Goal: Task Accomplishment & Management: Use online tool/utility

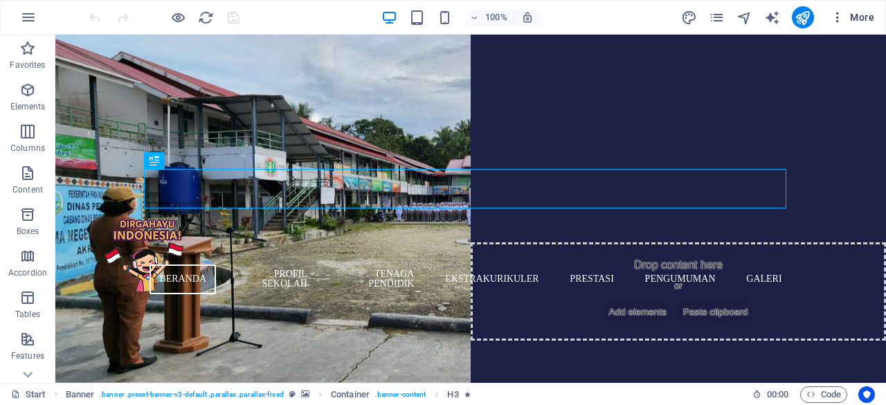
click at [858, 17] on span "More" at bounding box center [852, 17] width 44 height 14
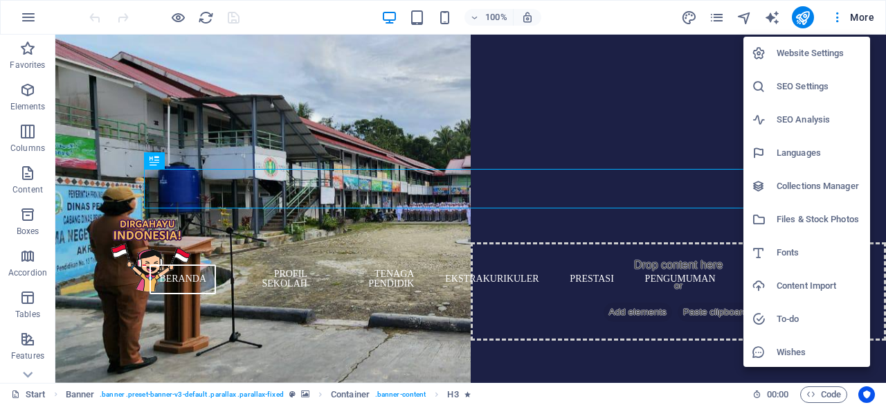
drag, startPoint x: 621, startPoint y: 331, endPoint x: 814, endPoint y: 398, distance: 204.1
click at [814, 398] on div at bounding box center [443, 202] width 886 height 405
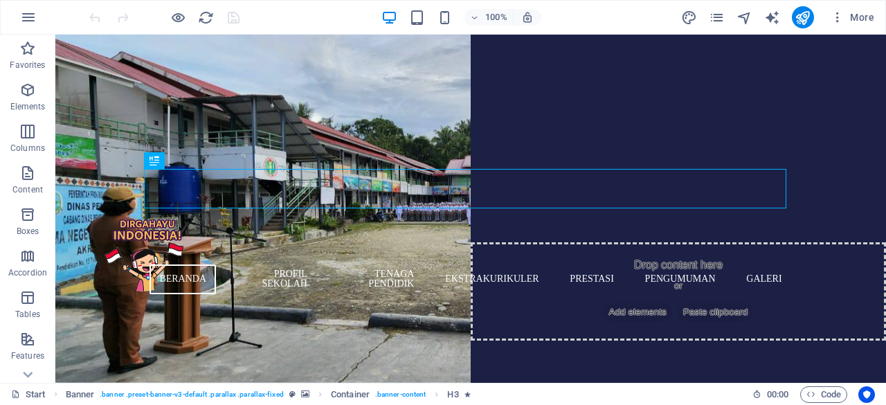
click at [814, 398] on icon "button" at bounding box center [810, 393] width 9 height 9
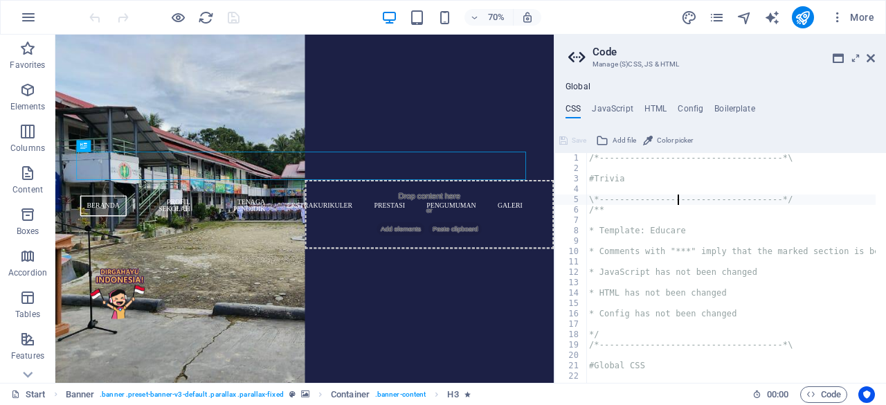
click at [677, 196] on div "/*------------------------------------*\ #Trivia \*----------------------------…" at bounding box center [794, 273] width 416 height 240
type textarea "\*------------------------------------*/"
click at [705, 218] on div "/*------------------------------------*\ #Trivia \*----------------------------…" at bounding box center [794, 273] width 416 height 240
type textarea "* Template: Educare"
type textarea "* Comments with "***" imply that the marked section is being referenced somewhe…"
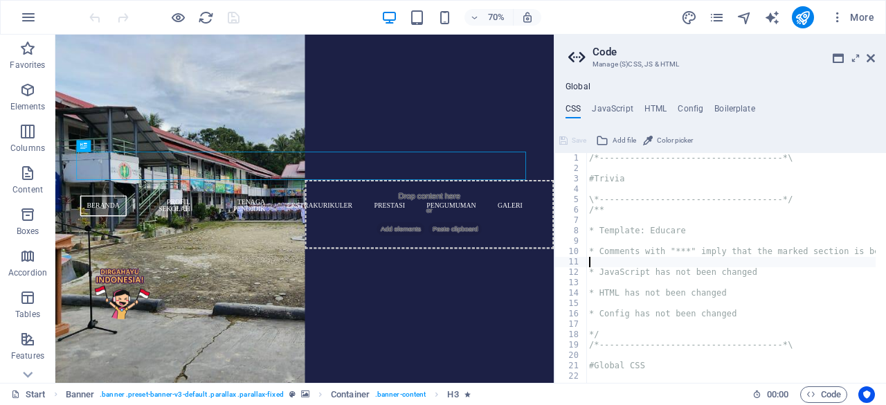
type textarea "* JavaScript has not been changed"
type textarea "* HTML has not been changed"
type textarea "* Config has not been changed"
type textarea "/*------------------------------------*\"
type textarea "#Global CSS"
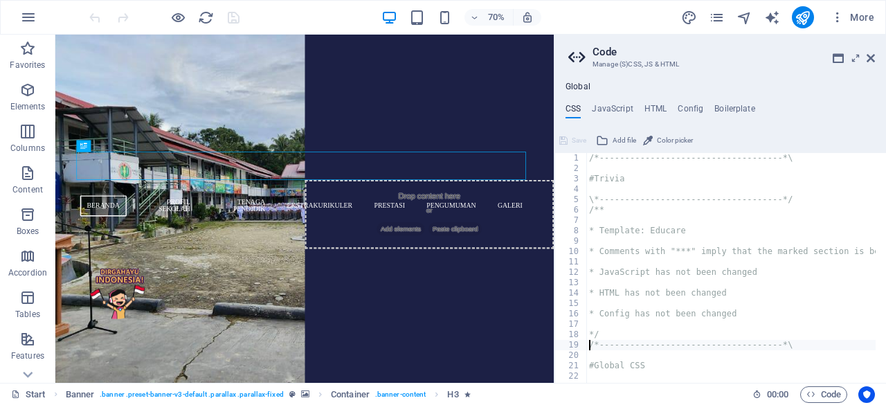
type textarea "border-radius: 3rem;"
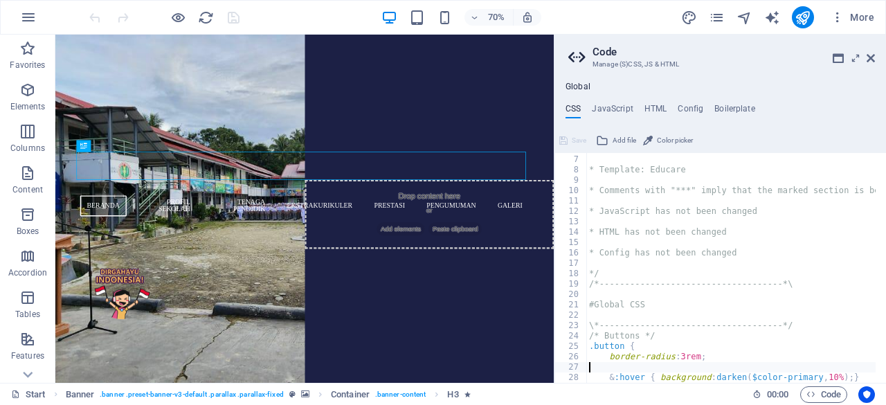
type textarea "}"
type textarea "/*------------------------------------*\"
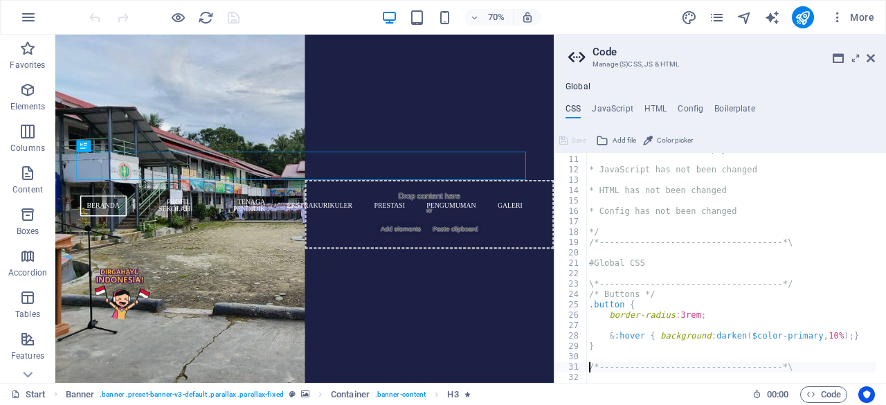
type textarea "#Header & Footer"
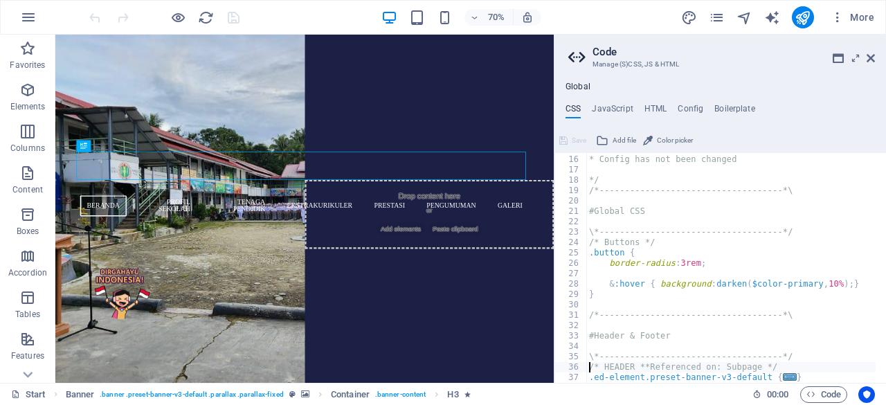
type textarea ".ed-element.preset-menu-v2-default {"
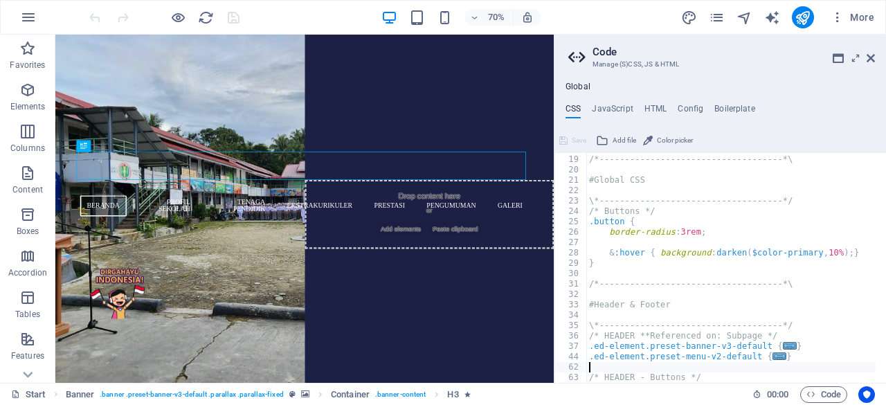
type textarea "/* HEADER - Buttons */"
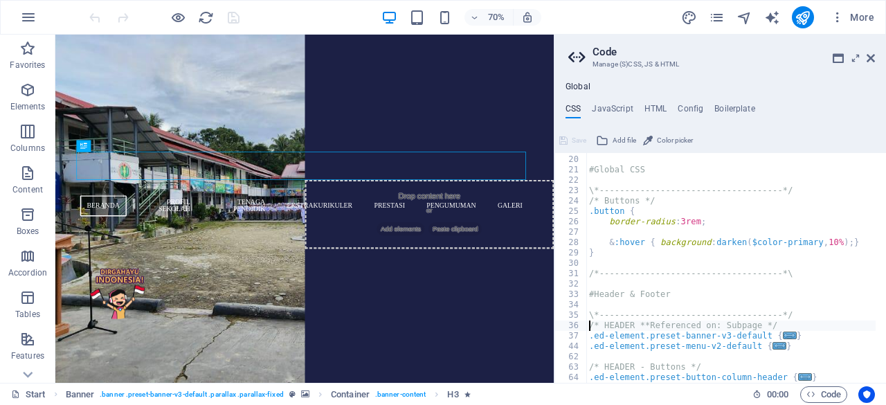
type textarea "\*------------------------------------*/"
click at [639, 222] on div "/*------------------------------------*\ #Global CSS \*------------------------…" at bounding box center [794, 264] width 416 height 240
click at [682, 248] on div "/*------------------------------------*\ #Global CSS \*------------------------…" at bounding box center [794, 264] width 416 height 240
type textarea "&:hover { background: darken($color-primary, 10%); }"
click at [646, 109] on h4 "HTML" at bounding box center [655, 111] width 23 height 15
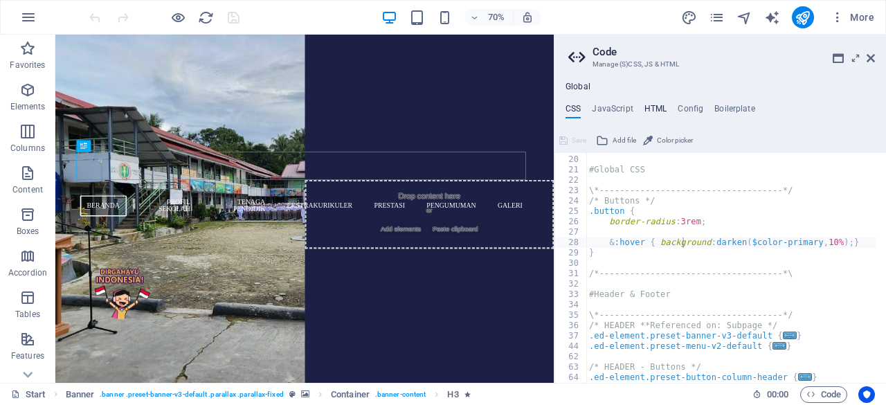
type textarea "<a href="#main-content" class="wv-link-content button">Skip to main content</a>"
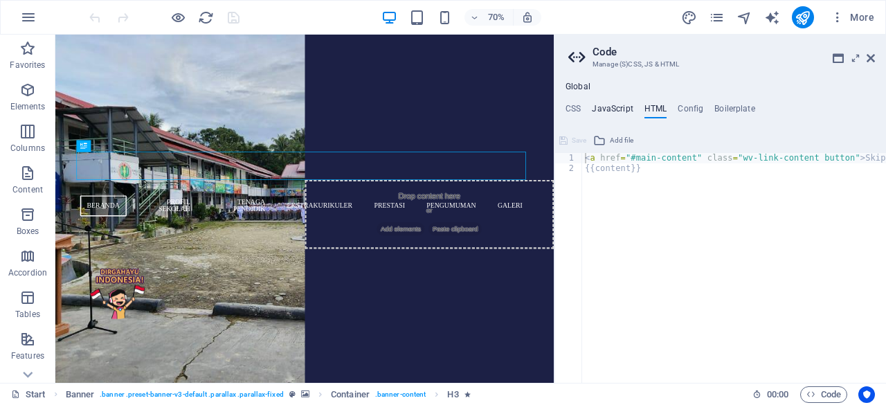
click at [615, 104] on h4 "JavaScript" at bounding box center [612, 111] width 41 height 15
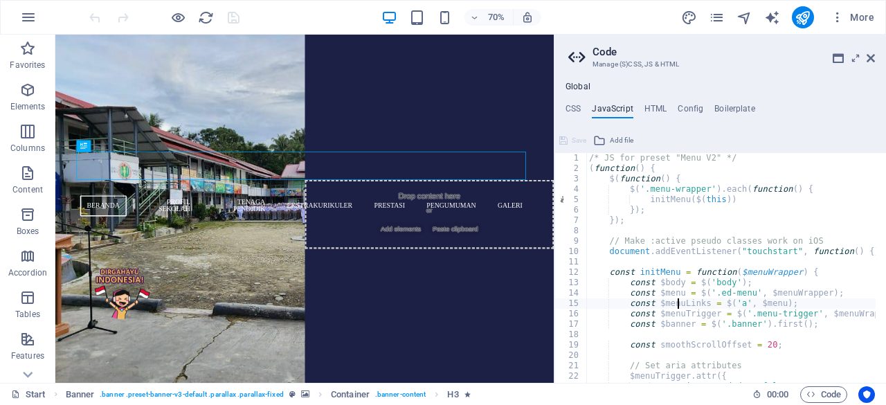
type textarea "const $banner = $('.banner').first();"
type textarea "const smoothScrollOffset = 20;"
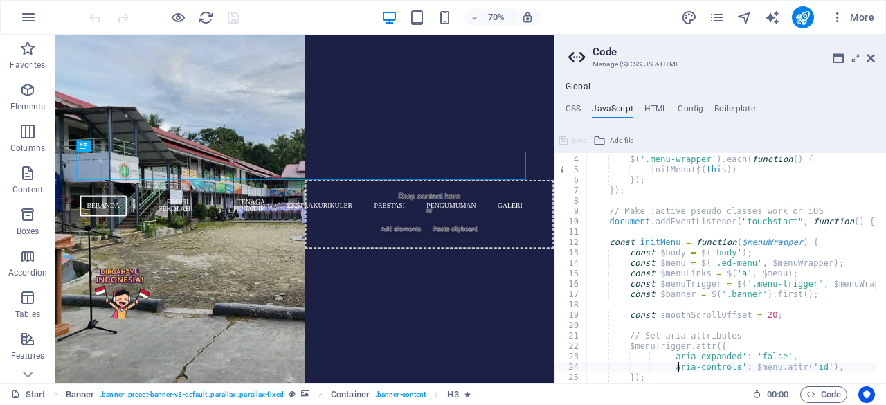
type textarea "});"
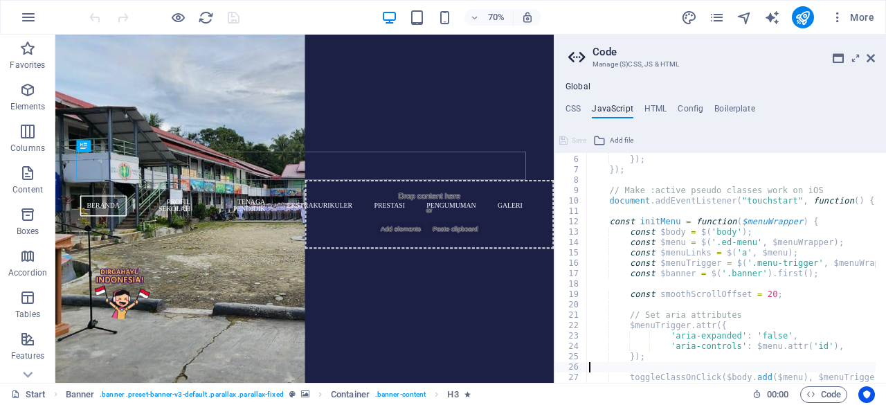
scroll to position [51, 0]
type textarea "// Set aria attributes"
type textarea "const smoothScrollOffset = 20;"
type textarea "const $menuTrigger = $('.menu-trigger', $menuWrapper);"
click at [562, 111] on ul "CSS JavaScript HTML Config Boilerplate" at bounding box center [719, 111] width 331 height 15
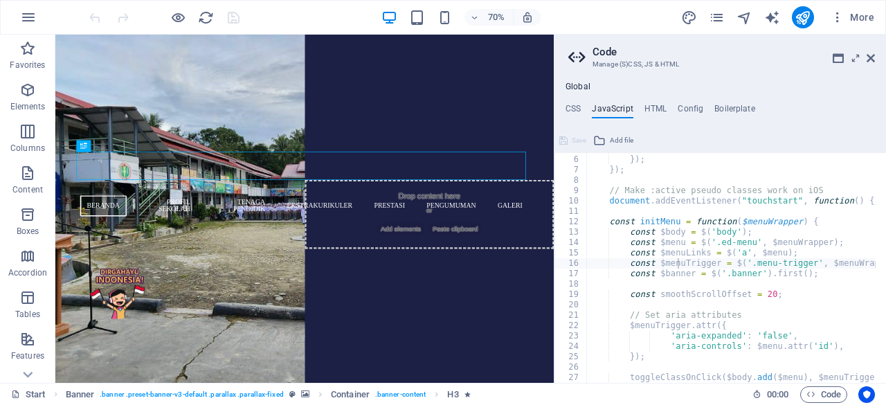
click at [565, 111] on h4 "CSS" at bounding box center [572, 111] width 15 height 15
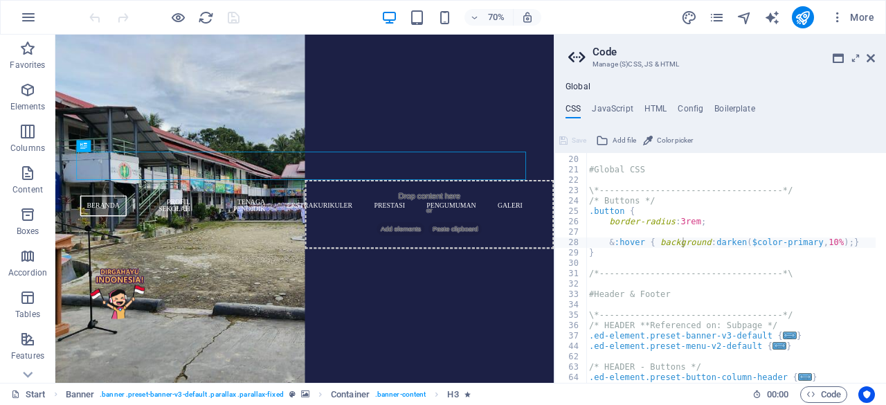
click at [636, 113] on ul "CSS JavaScript HTML Config Boilerplate" at bounding box center [719, 111] width 331 height 15
click at [644, 109] on h4 "HTML" at bounding box center [655, 111] width 23 height 15
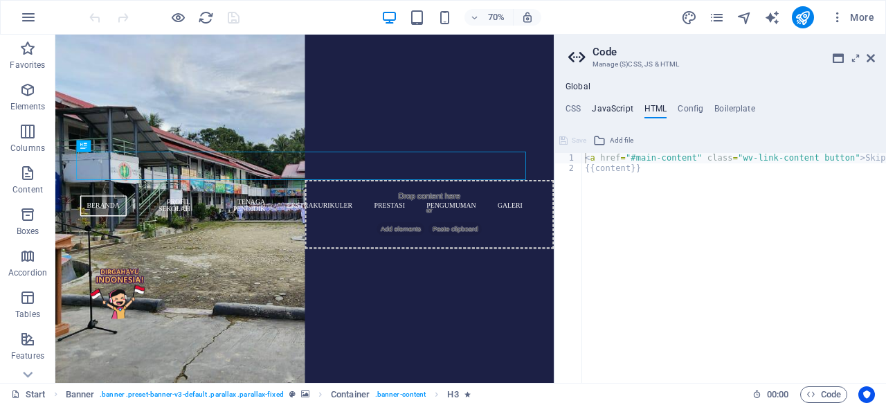
click at [605, 104] on h4 "JavaScript" at bounding box center [612, 111] width 41 height 15
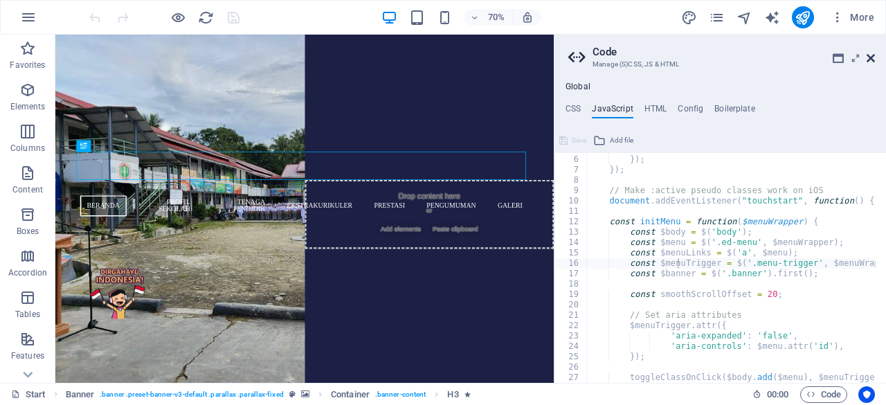
click at [870, 62] on icon at bounding box center [870, 58] width 8 height 11
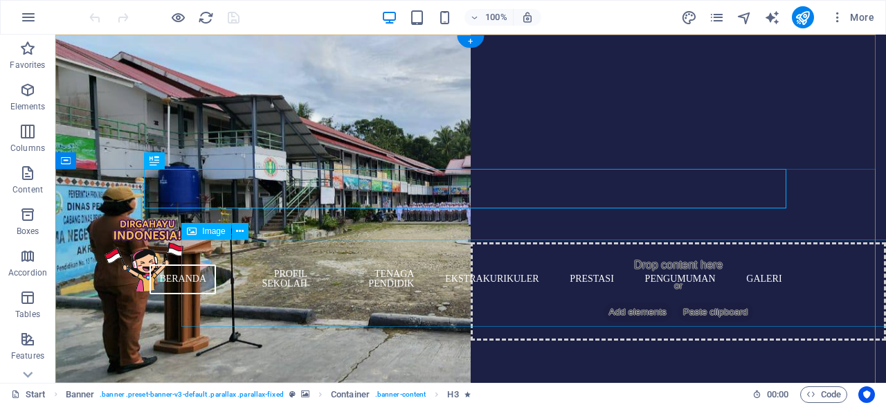
click at [831, 248] on figure at bounding box center [702, 255] width 1197 height 87
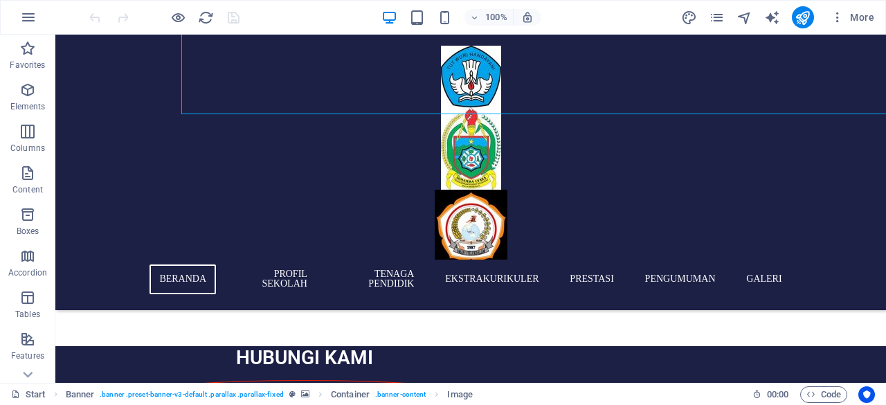
scroll to position [0, 0]
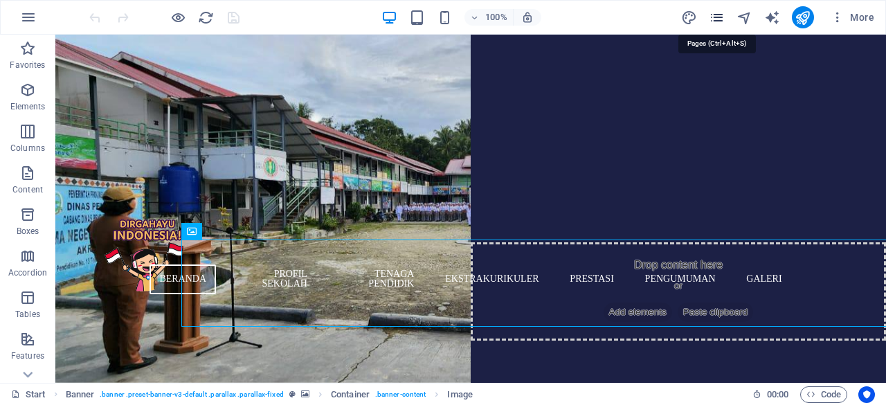
click at [717, 14] on icon "pages" at bounding box center [716, 18] width 16 height 16
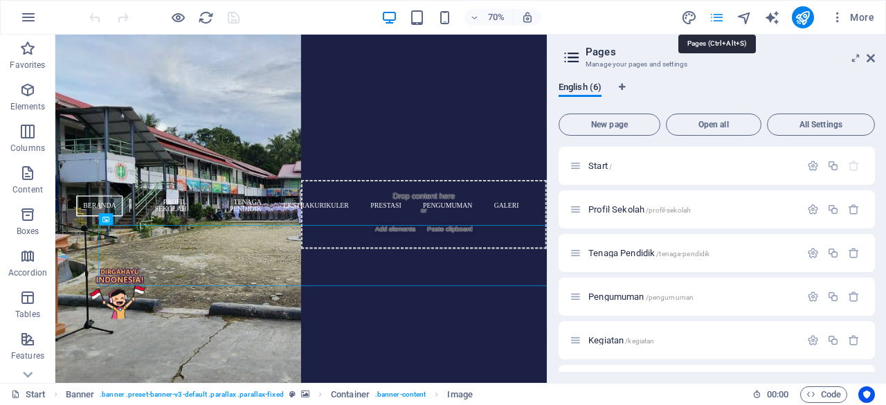
click at [717, 14] on icon "pages" at bounding box center [716, 18] width 16 height 16
click at [872, 58] on icon at bounding box center [870, 58] width 8 height 11
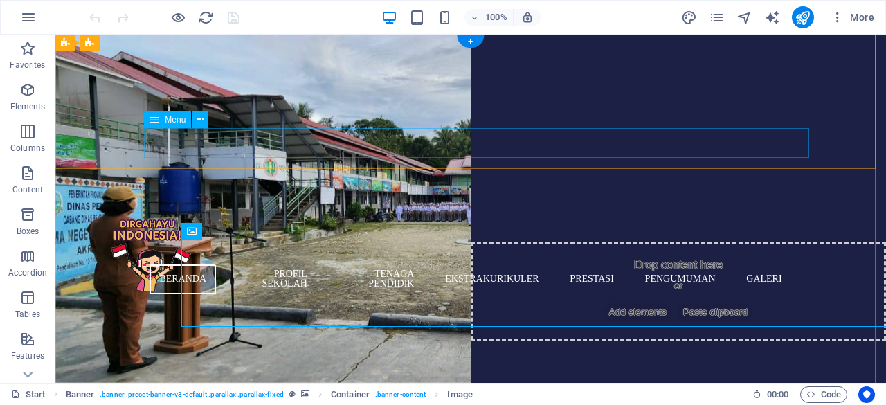
click at [614, 259] on nav "Beranda Profil sekolah tenaga pendidik EKSTRAKURIKULER PRESTASI PENGUMUMAN GALE…" at bounding box center [470, 278] width 642 height 39
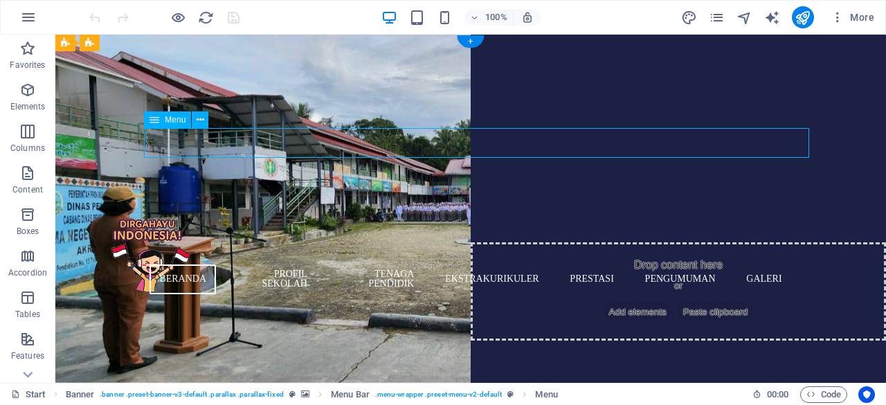
click at [612, 259] on nav "Beranda Profil sekolah tenaga pendidik EKSTRAKURIKULER PRESTASI PENGUMUMAN GALE…" at bounding box center [470, 278] width 642 height 39
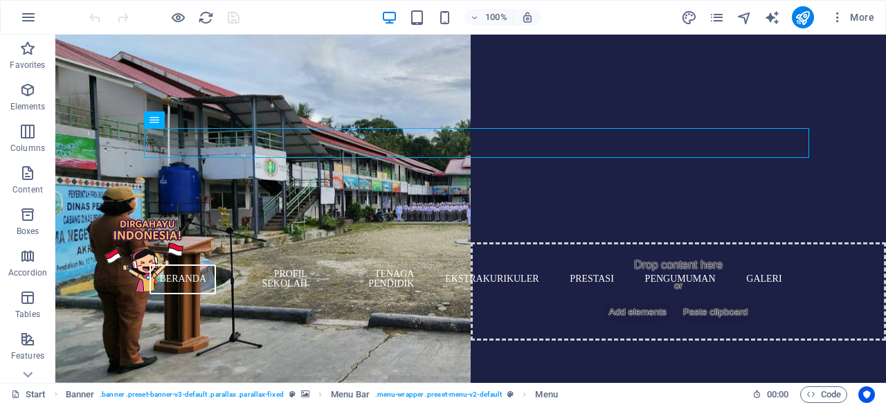
click at [728, 15] on div "More" at bounding box center [780, 17] width 199 height 22
click at [720, 15] on icon "pages" at bounding box center [716, 18] width 16 height 16
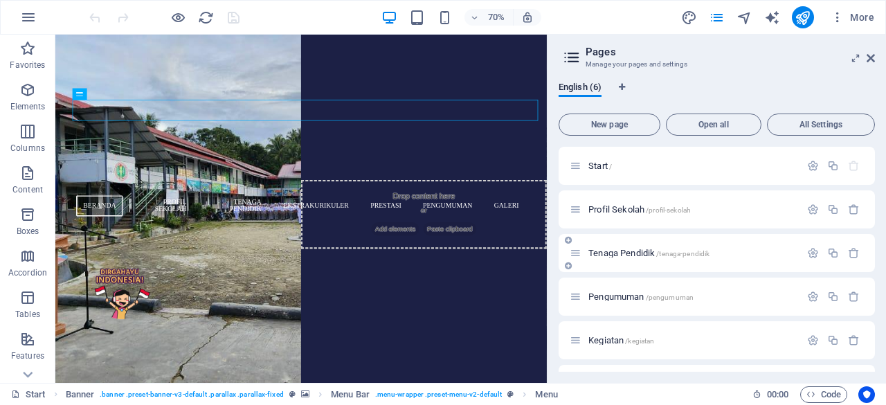
click at [678, 255] on span "/tenaga-pendidik" at bounding box center [682, 254] width 53 height 8
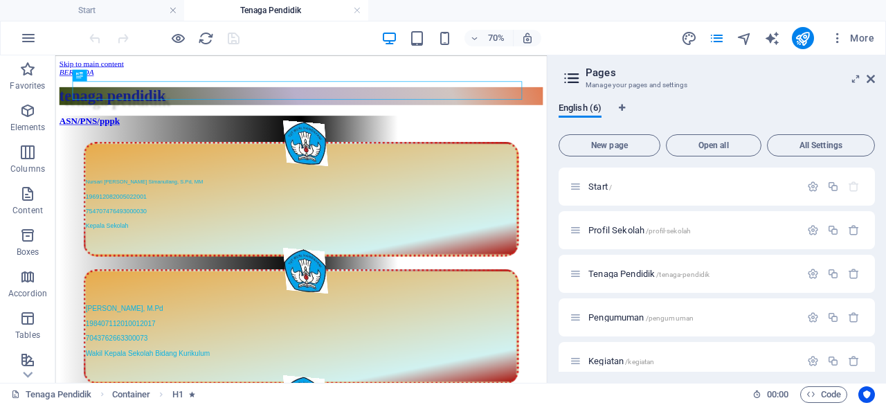
click at [873, 71] on h2 "Pages" at bounding box center [729, 72] width 289 height 12
click at [868, 83] on icon at bounding box center [870, 78] width 8 height 11
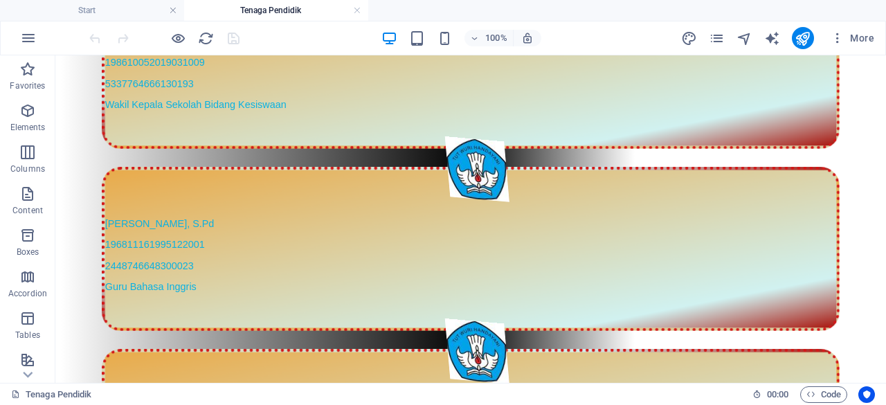
scroll to position [421, 0]
